Goal: Task Accomplishment & Management: Manage account settings

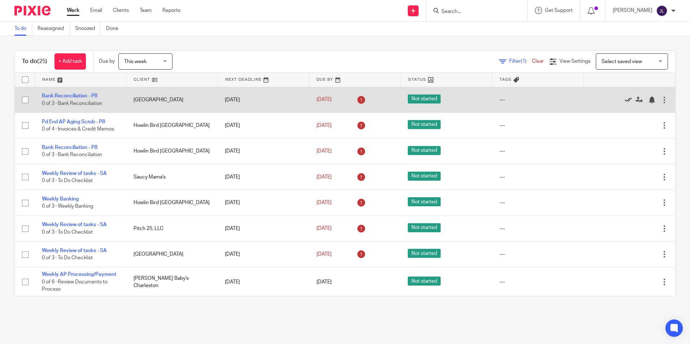
click at [624, 99] on icon at bounding box center [627, 99] width 7 height 7
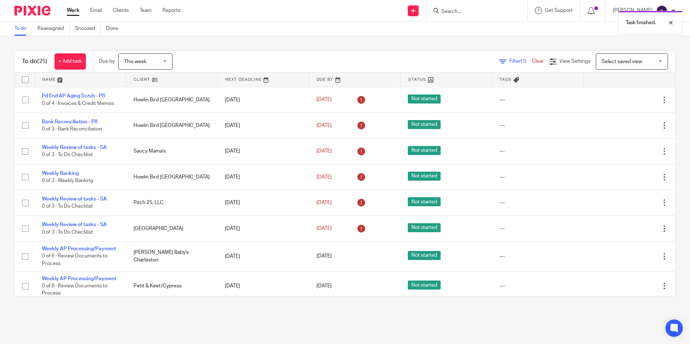
click at [624, 99] on icon at bounding box center [627, 99] width 7 height 7
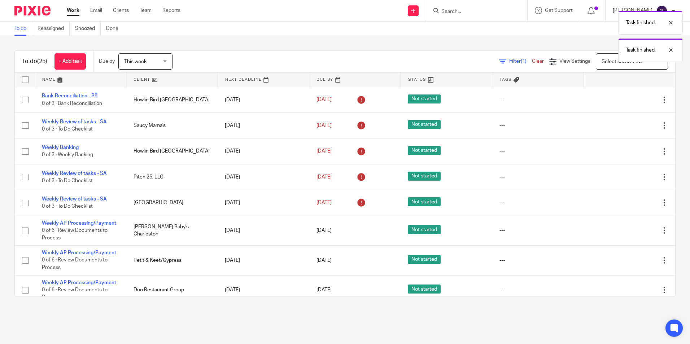
click at [624, 99] on icon at bounding box center [627, 99] width 7 height 7
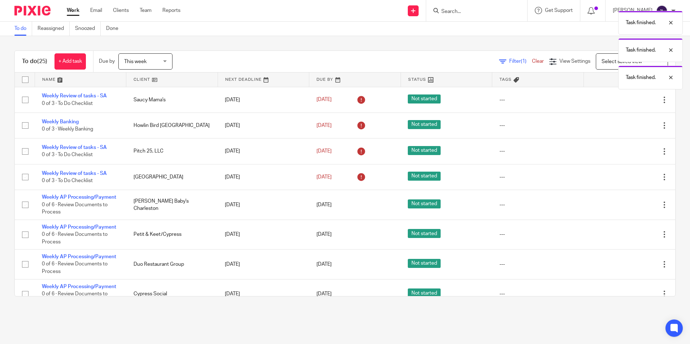
click at [624, 99] on icon at bounding box center [627, 99] width 7 height 7
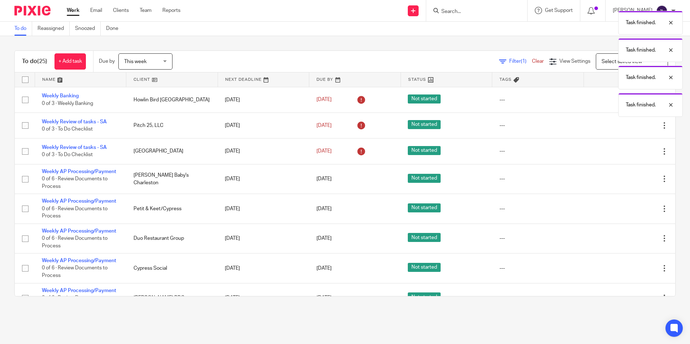
click at [613, 99] on div "Task finished. Task finished. Task finished. Task finished." at bounding box center [514, 62] width 338 height 110
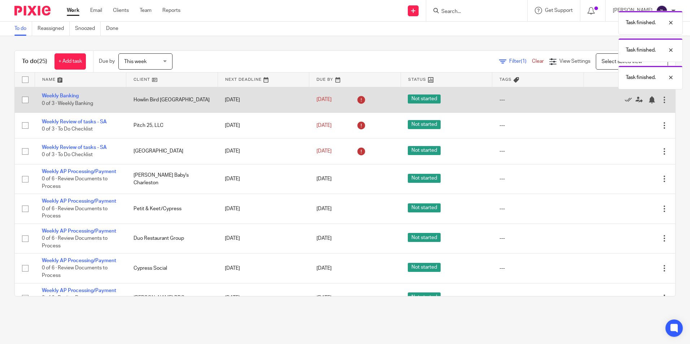
click at [607, 98] on div at bounding box center [626, 99] width 70 height 7
click at [624, 100] on icon at bounding box center [627, 99] width 7 height 7
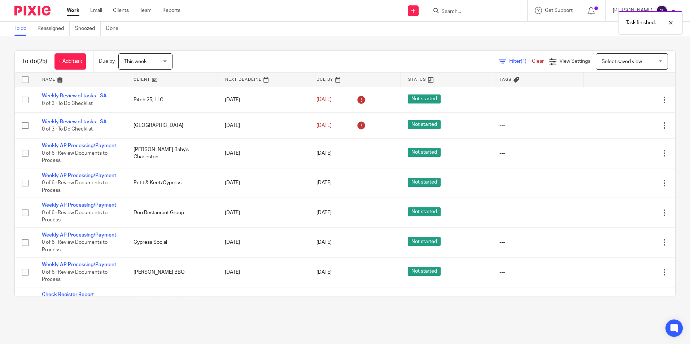
click at [624, 100] on icon at bounding box center [627, 99] width 7 height 7
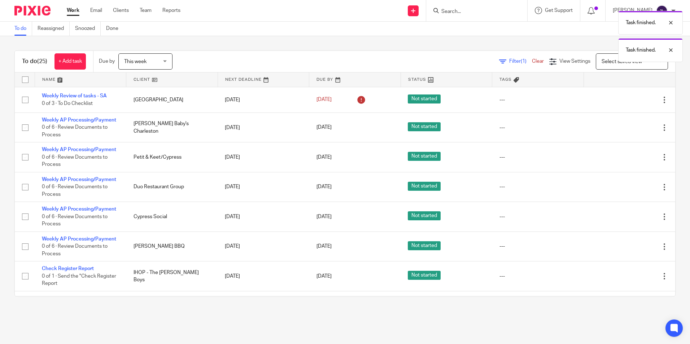
click at [624, 100] on icon at bounding box center [627, 99] width 7 height 7
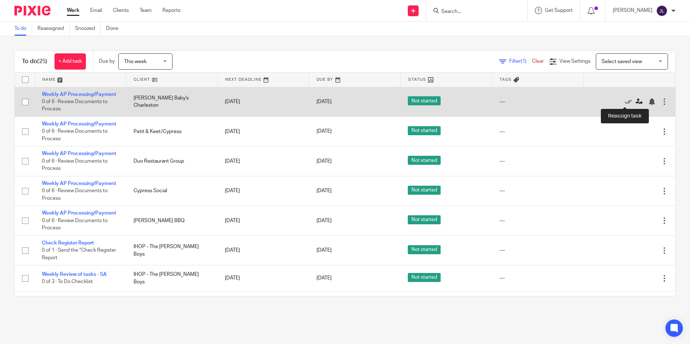
click at [635, 98] on icon at bounding box center [638, 101] width 7 height 7
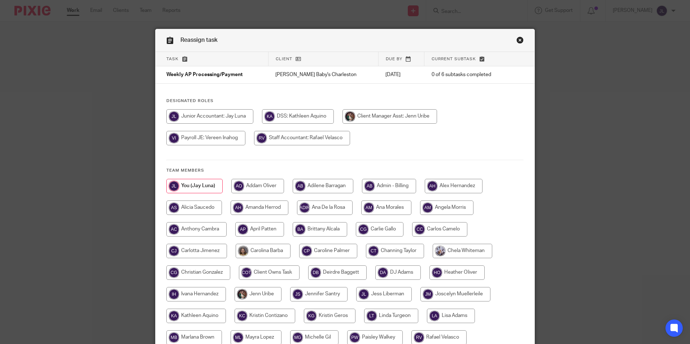
click at [192, 292] on input "radio" at bounding box center [196, 294] width 60 height 14
radio input "true"
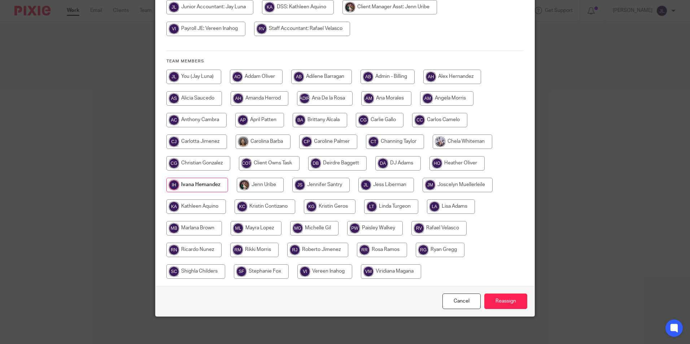
scroll to position [111, 0]
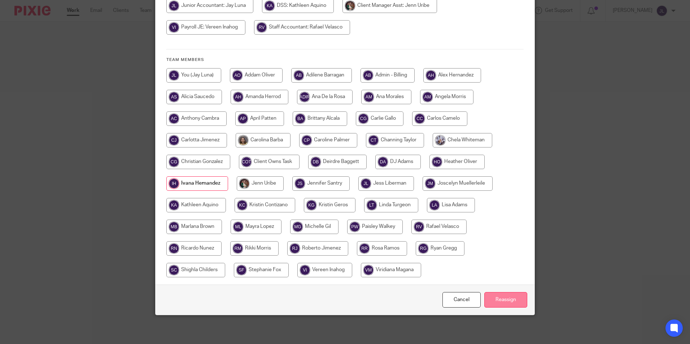
click at [517, 300] on input "Reassign" at bounding box center [505, 300] width 43 height 16
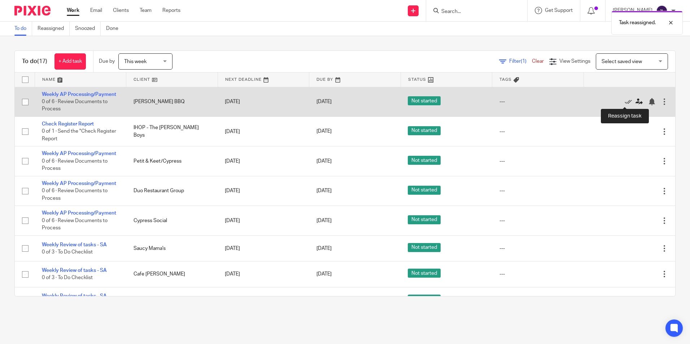
click at [635, 102] on icon at bounding box center [638, 101] width 7 height 7
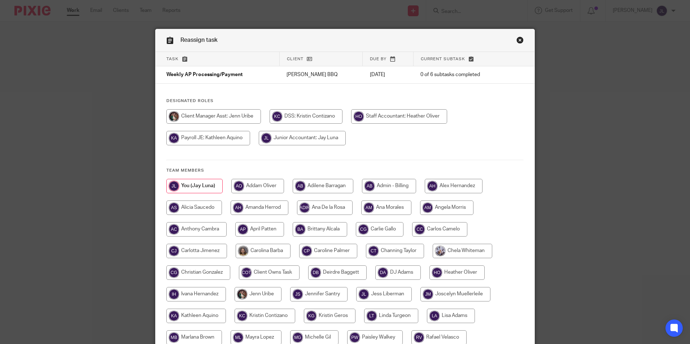
click at [208, 295] on input "radio" at bounding box center [196, 294] width 60 height 14
radio input "true"
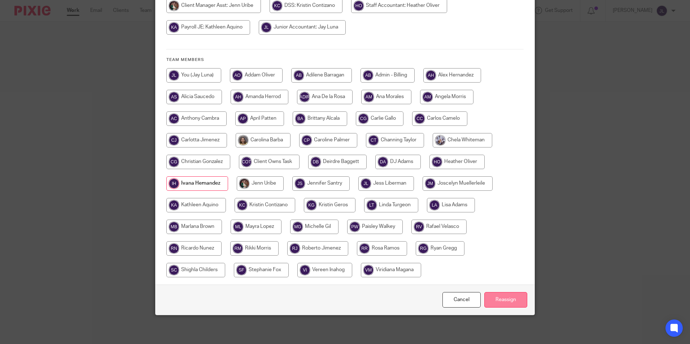
click at [496, 294] on input "Reassign" at bounding box center [505, 300] width 43 height 16
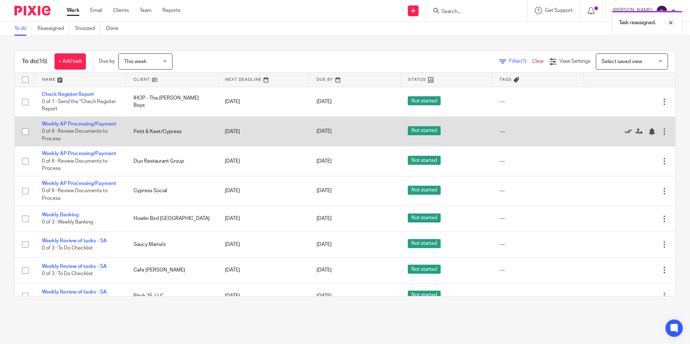
click at [624, 129] on icon at bounding box center [627, 131] width 7 height 7
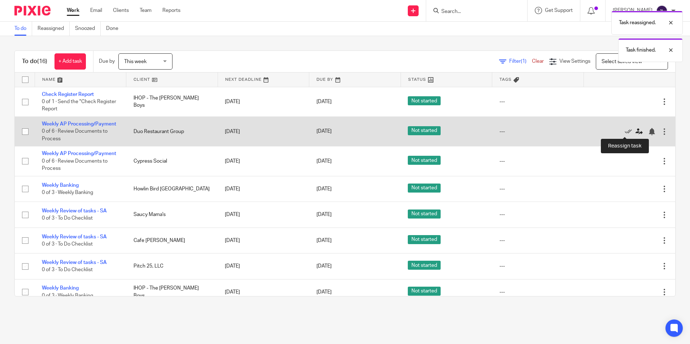
click at [635, 132] on icon at bounding box center [638, 131] width 7 height 7
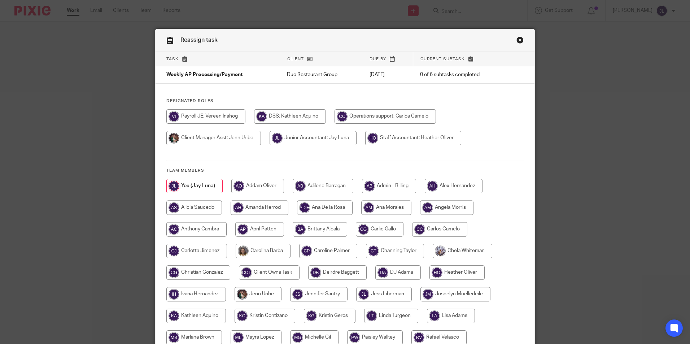
click at [206, 294] on input "radio" at bounding box center [196, 294] width 60 height 14
radio input "true"
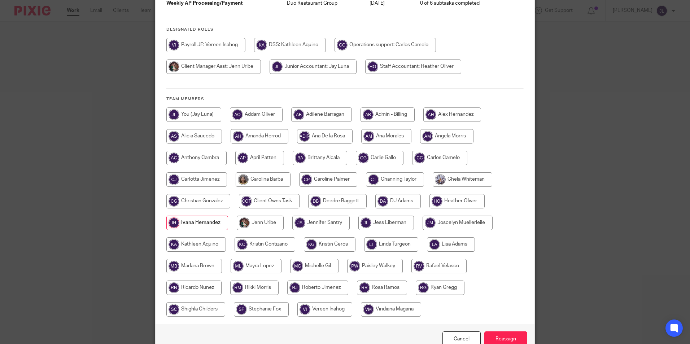
scroll to position [111, 0]
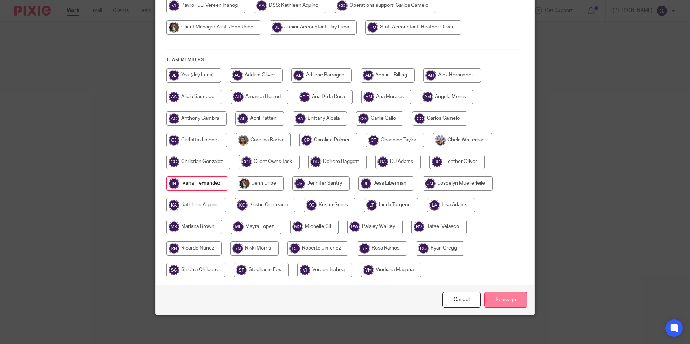
click at [499, 297] on input "Reassign" at bounding box center [505, 300] width 43 height 16
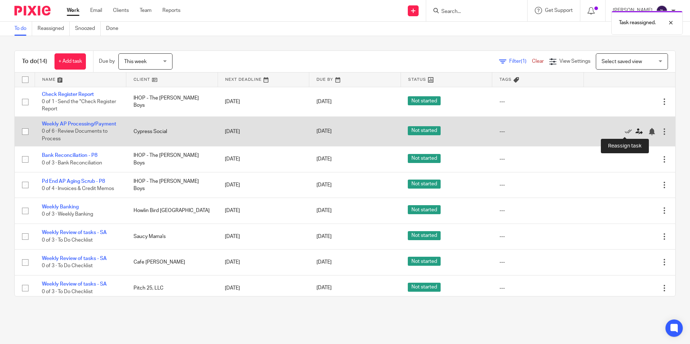
click at [635, 132] on link at bounding box center [640, 131] width 11 height 7
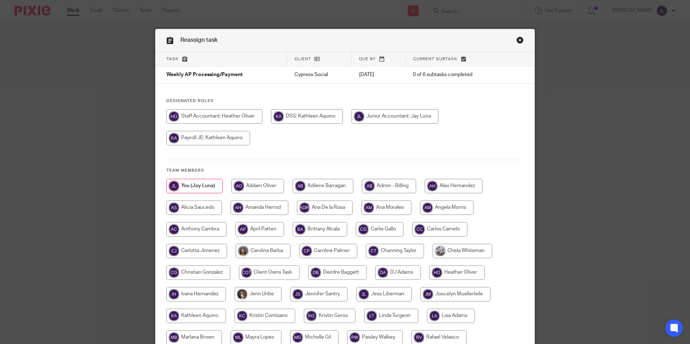
click at [198, 294] on input "radio" at bounding box center [196, 294] width 60 height 14
radio input "true"
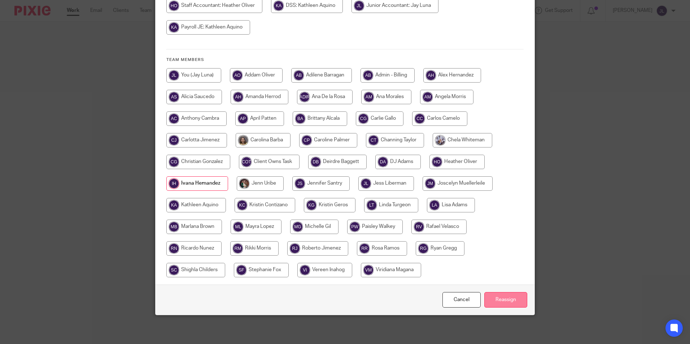
click at [498, 295] on input "Reassign" at bounding box center [505, 300] width 43 height 16
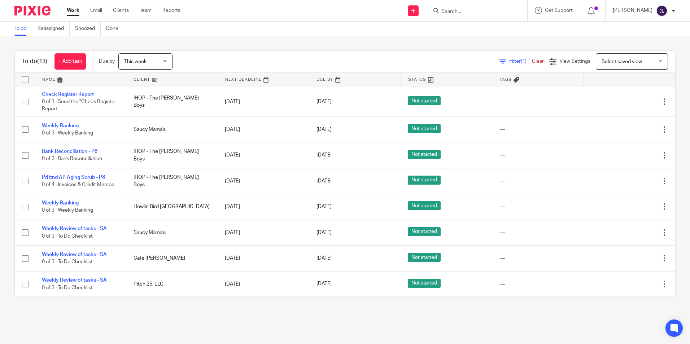
click at [469, 10] on input "Search" at bounding box center [472, 12] width 65 height 6
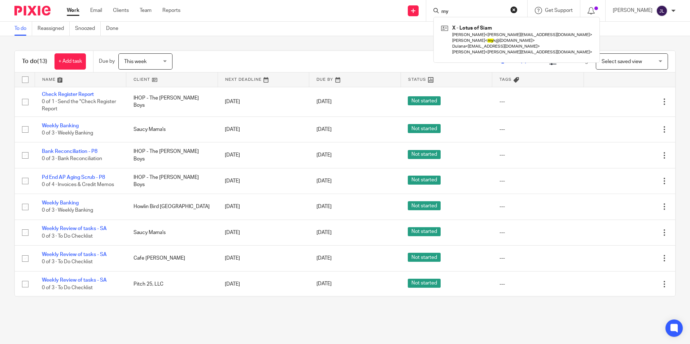
type input "m"
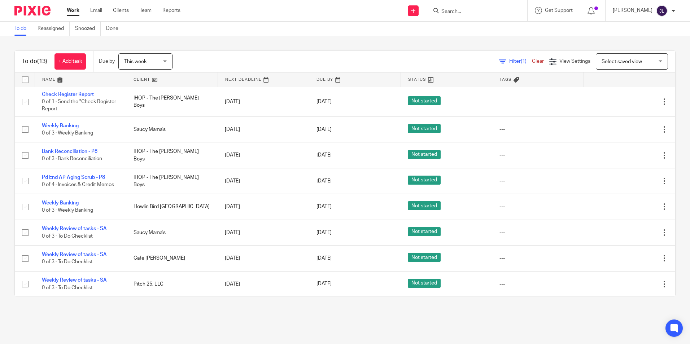
type input "t"
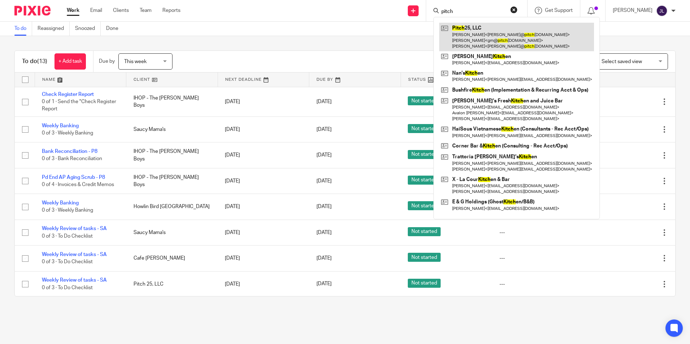
type input "pitch"
click at [470, 33] on link at bounding box center [516, 37] width 155 height 28
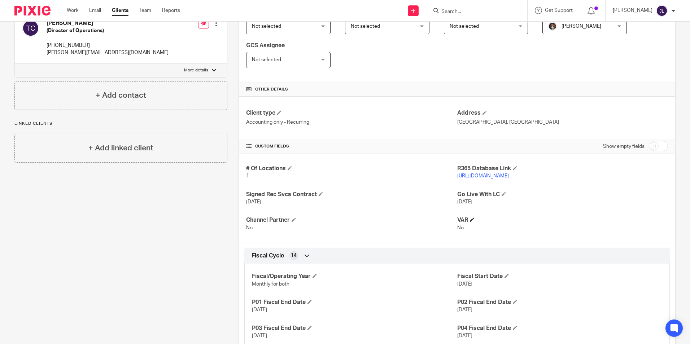
scroll to position [180, 0]
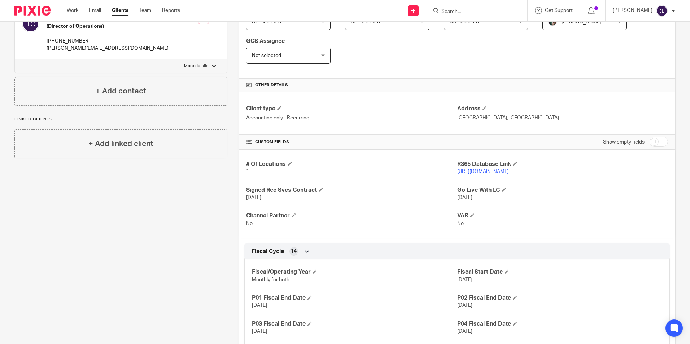
click at [495, 171] on link "[URL][DOMAIN_NAME]" at bounding box center [483, 171] width 52 height 5
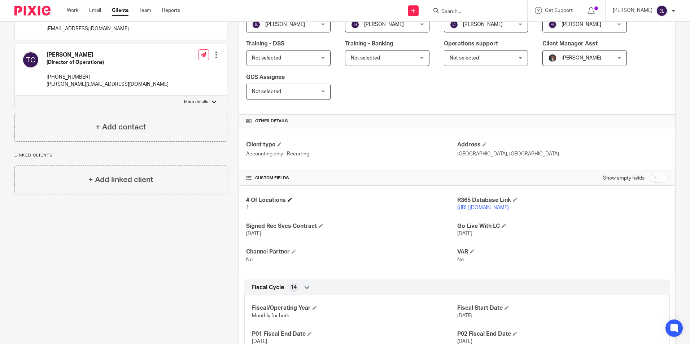
scroll to position [0, 0]
